Goal: Navigation & Orientation: Find specific page/section

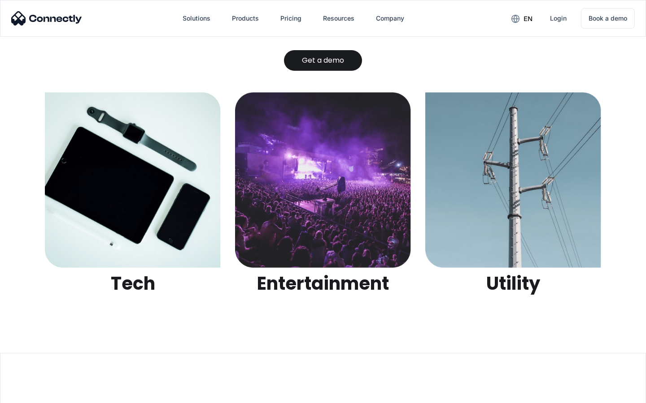
scroll to position [2829, 0]
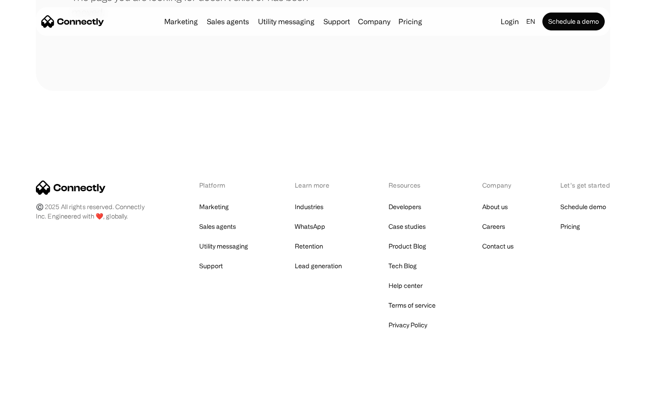
scroll to position [164, 0]
